Goal: Manage account settings

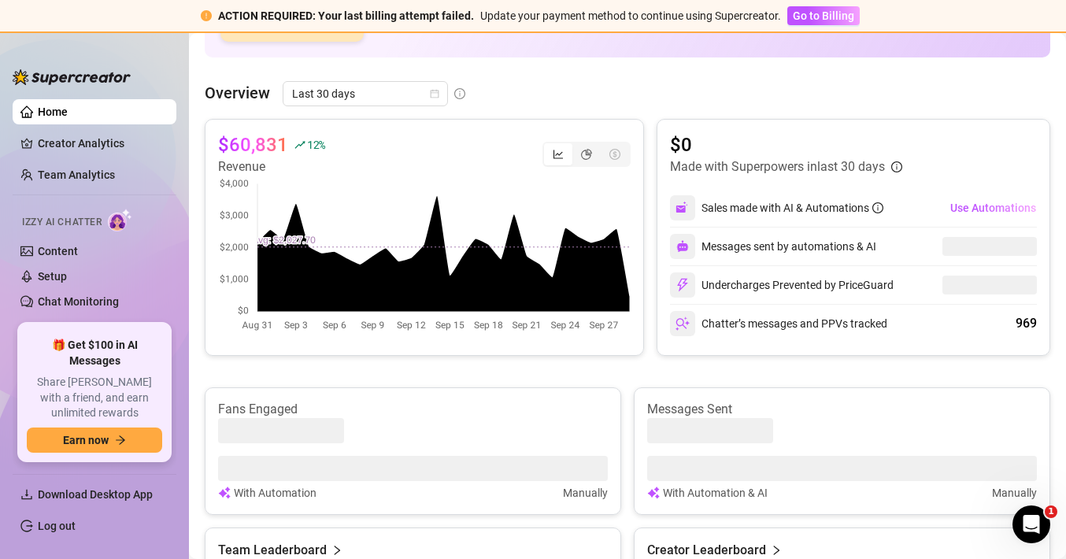
scroll to position [346, 0]
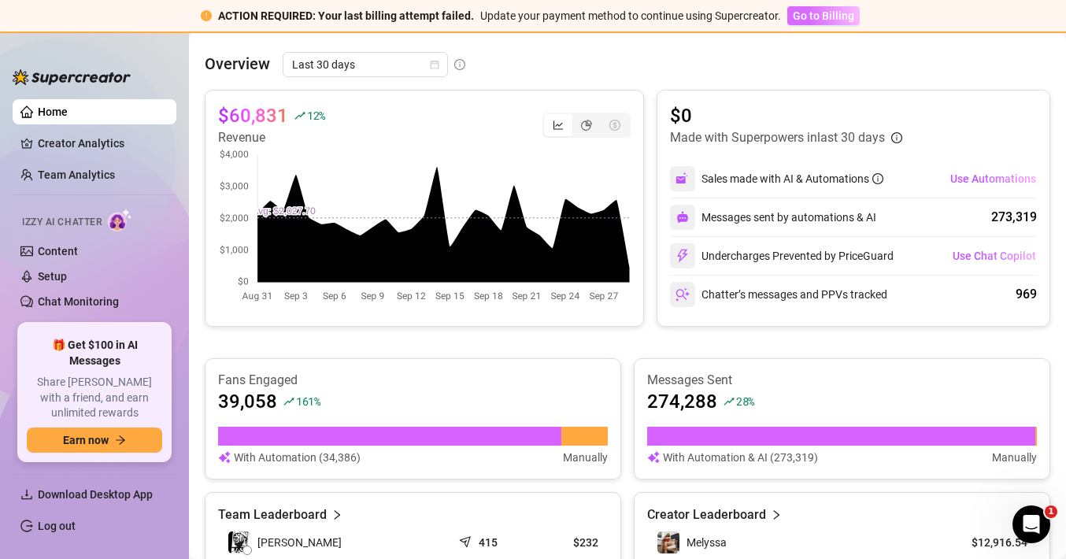
click at [811, 14] on span "Go to Billing" at bounding box center [823, 15] width 61 height 13
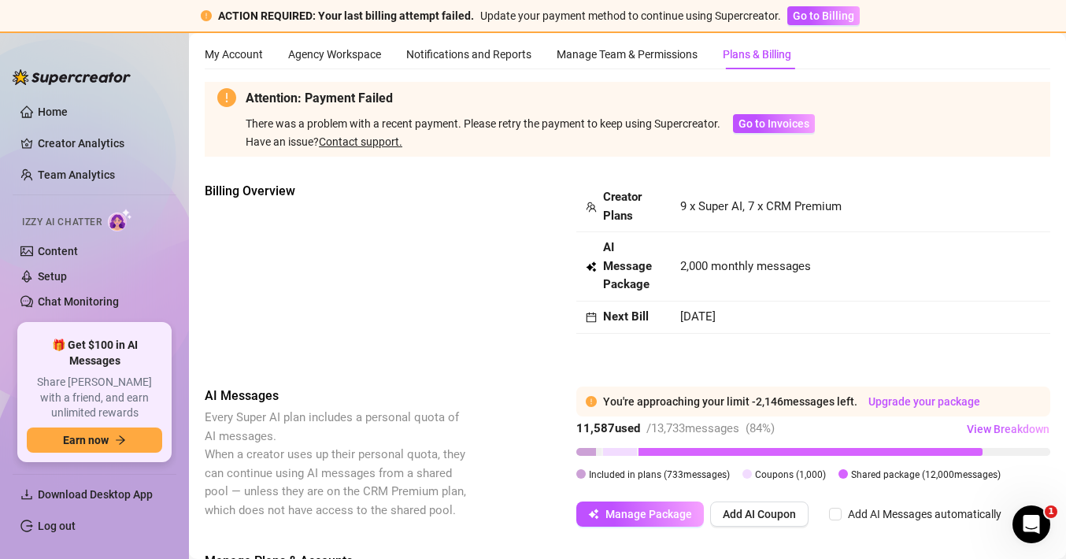
scroll to position [12, 0]
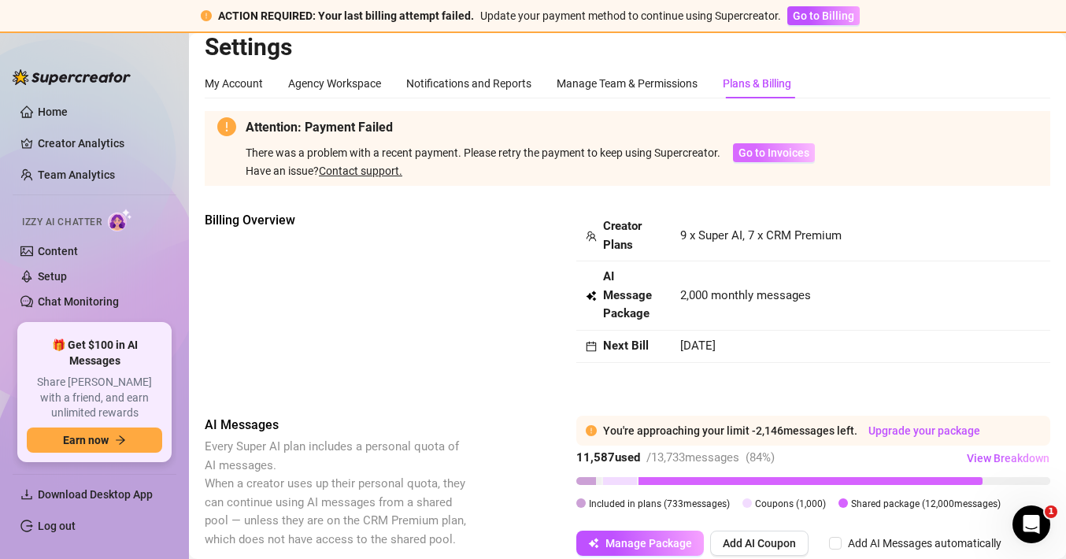
click at [777, 158] on span "Go to Invoices" at bounding box center [774, 152] width 71 height 13
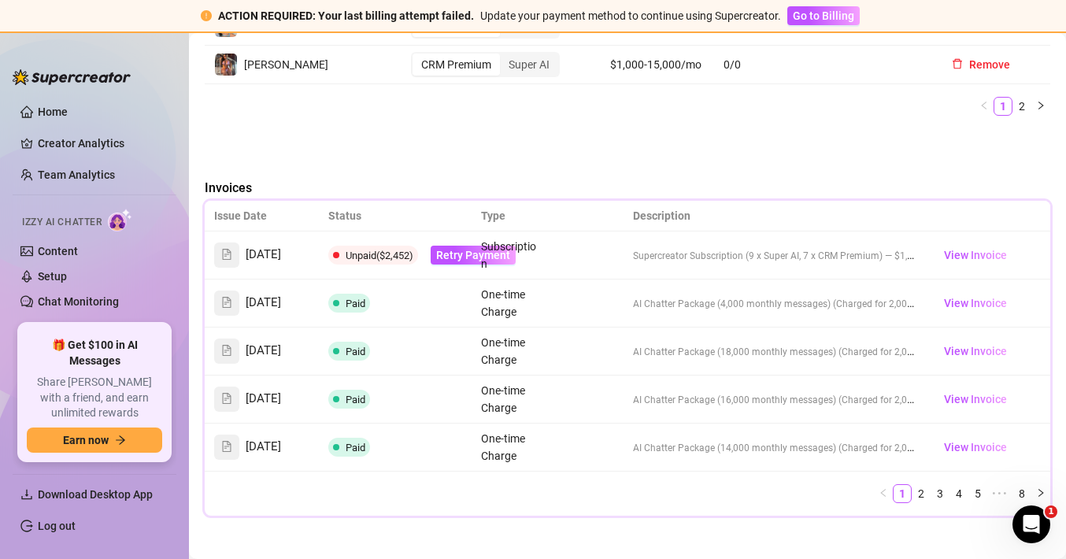
scroll to position [1204, 0]
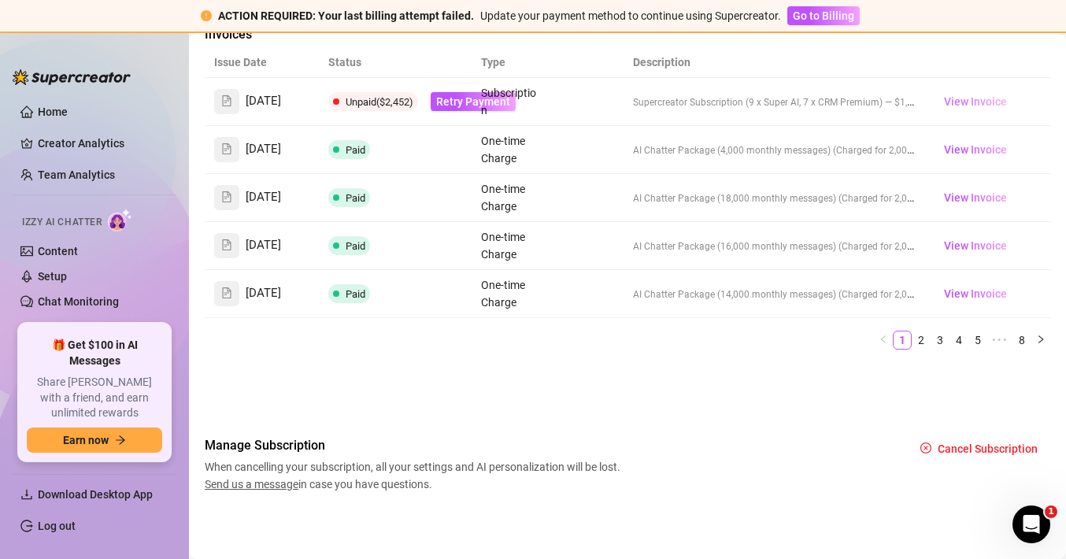
click at [959, 93] on span "View Invoice" at bounding box center [975, 101] width 63 height 17
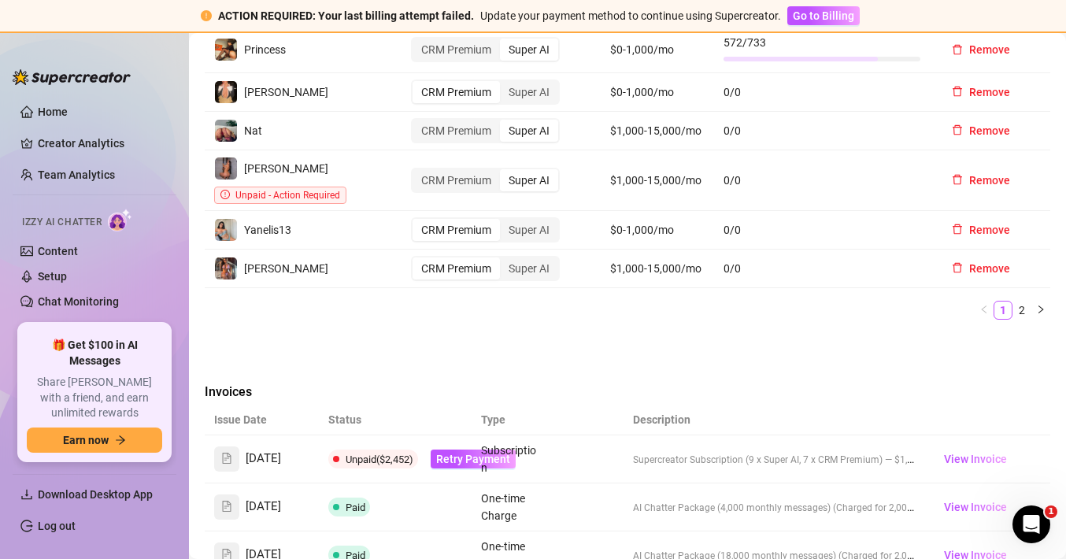
scroll to position [945, 0]
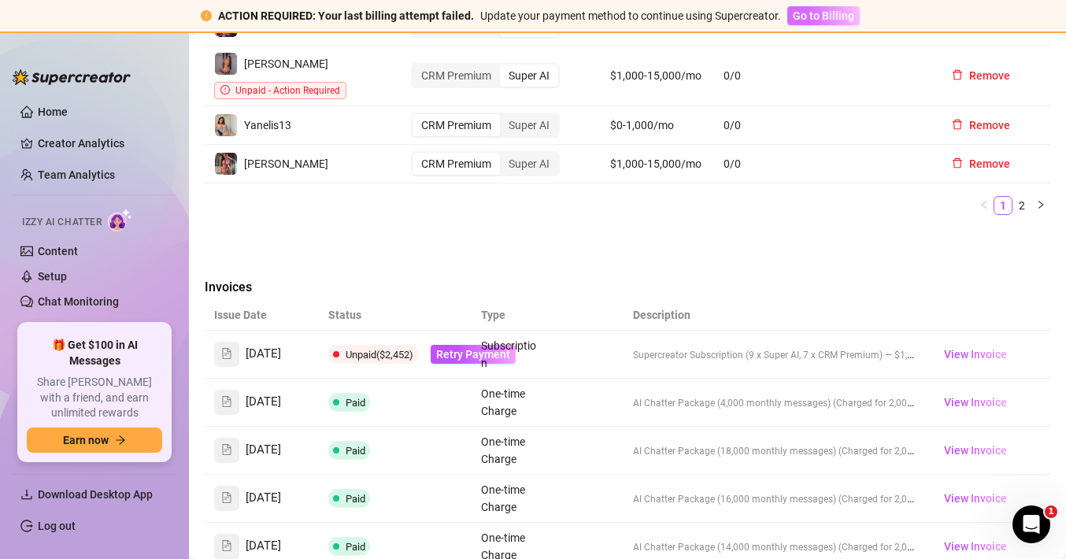
click at [821, 20] on span "Go to Billing" at bounding box center [823, 15] width 61 height 13
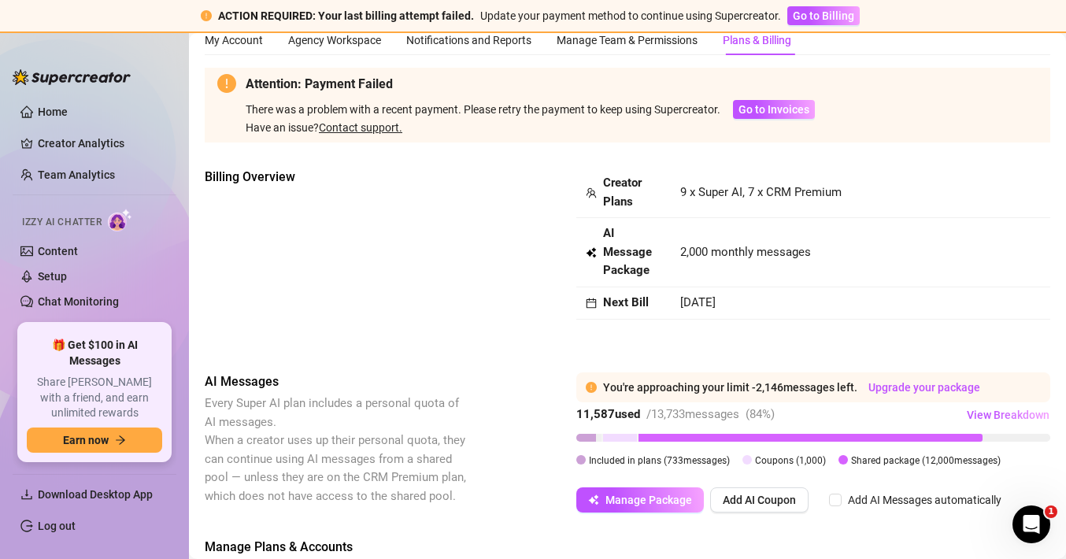
scroll to position [57, 0]
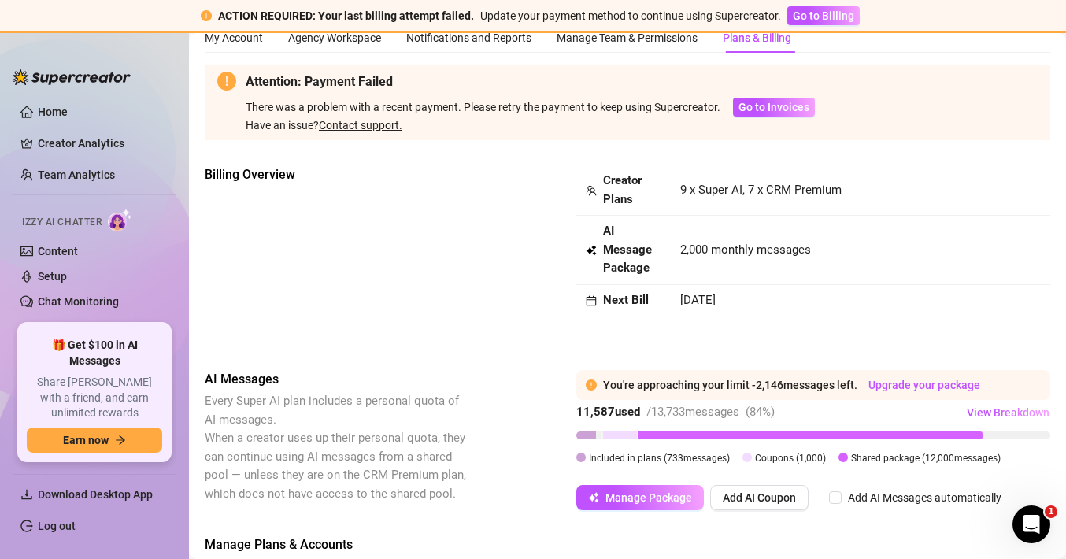
click at [389, 126] on link "Contact support." at bounding box center [360, 125] width 83 height 13
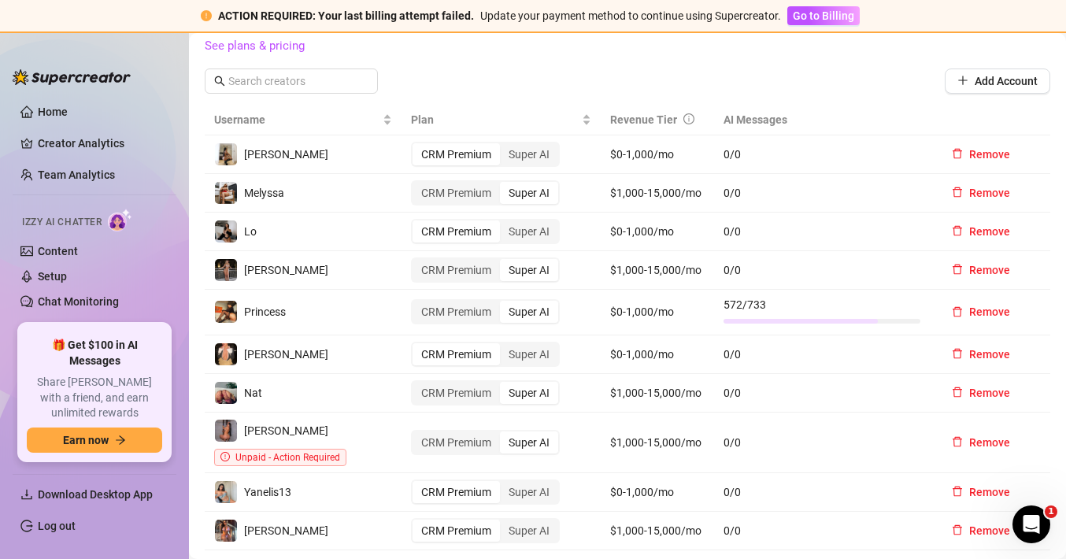
scroll to position [782, 0]
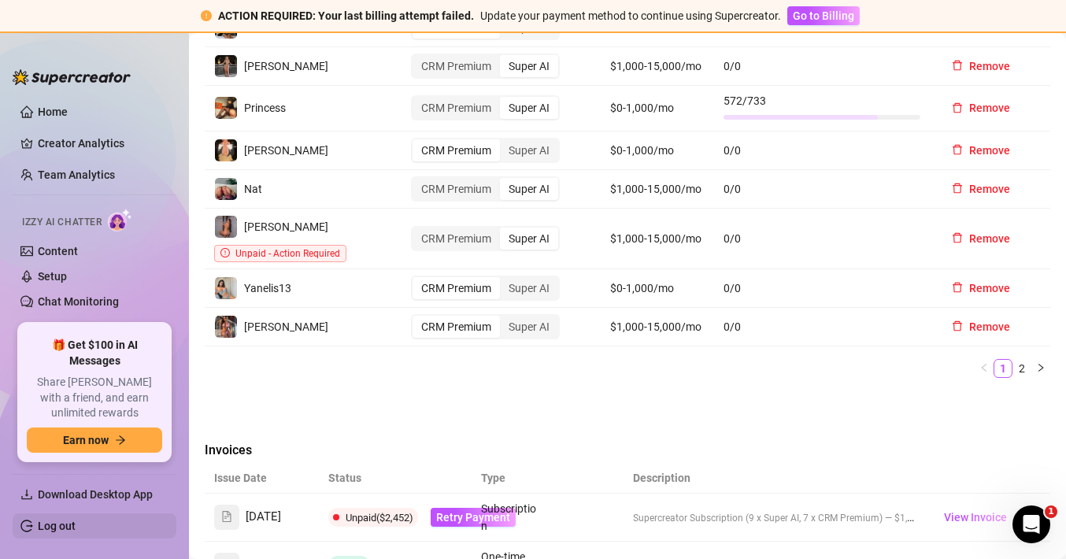
click at [56, 524] on link "Log out" at bounding box center [57, 526] width 38 height 13
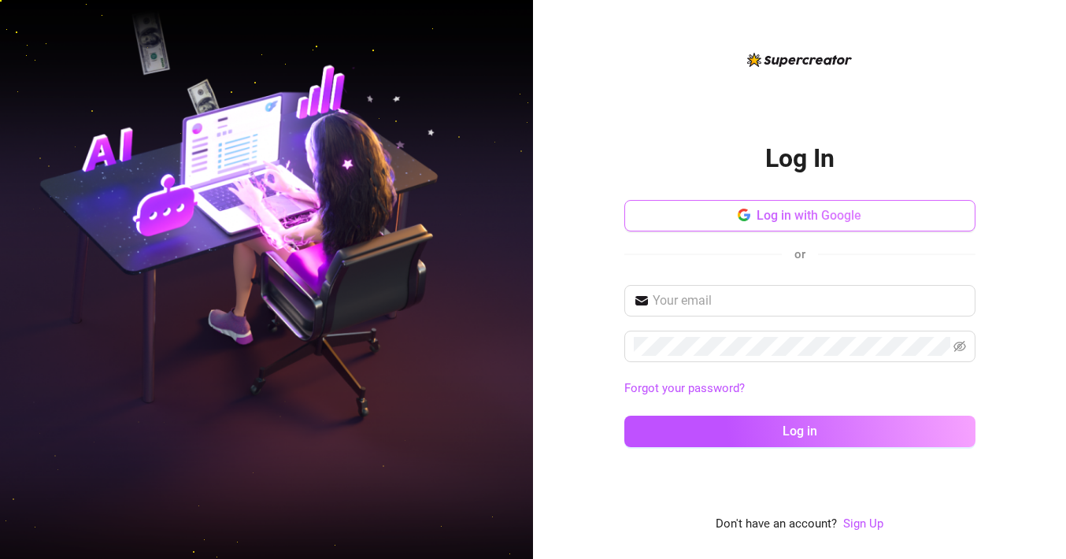
click at [820, 212] on span "Log in with Google" at bounding box center [809, 215] width 105 height 15
